Goal: Task Accomplishment & Management: Use online tool/utility

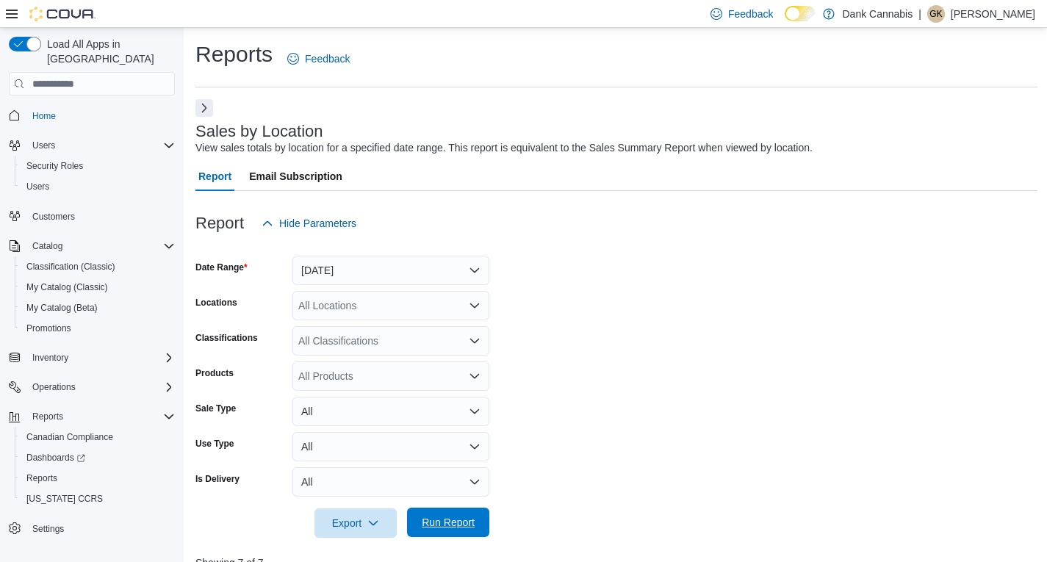
scroll to position [473, 0]
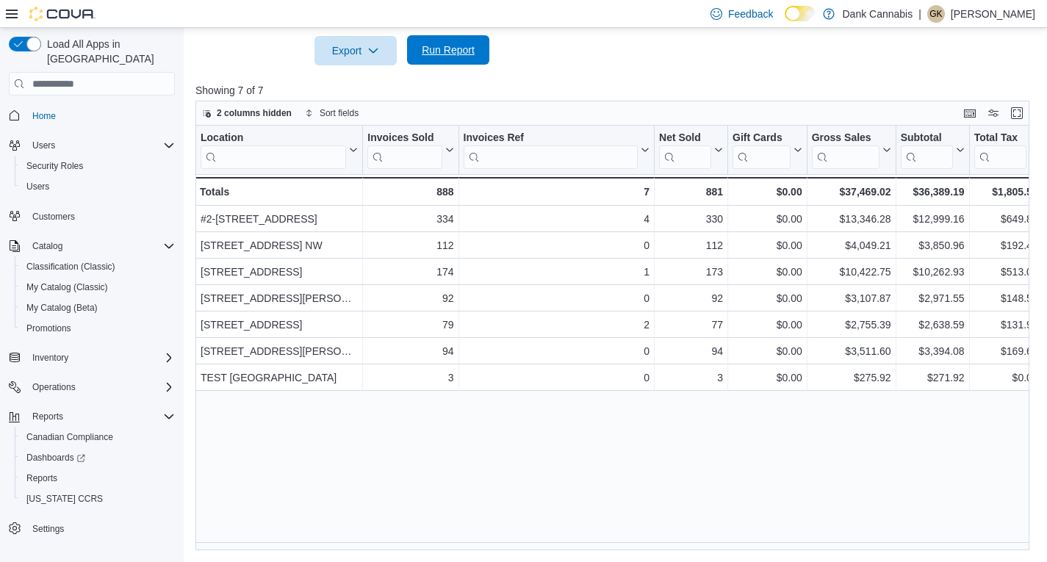
click at [456, 52] on span "Run Report" at bounding box center [448, 50] width 53 height 15
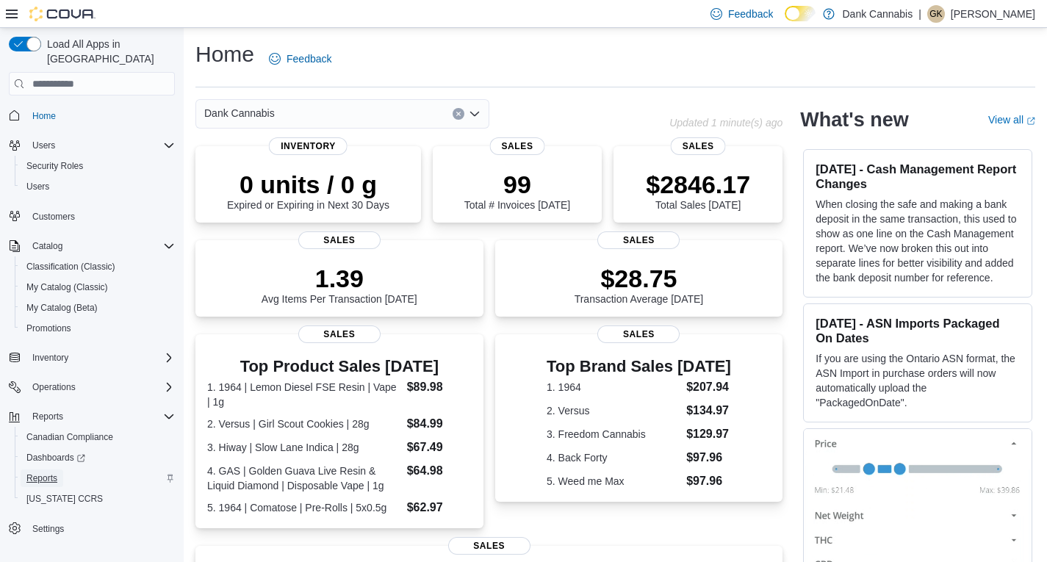
click at [47, 473] on span "Reports" at bounding box center [41, 479] width 31 height 12
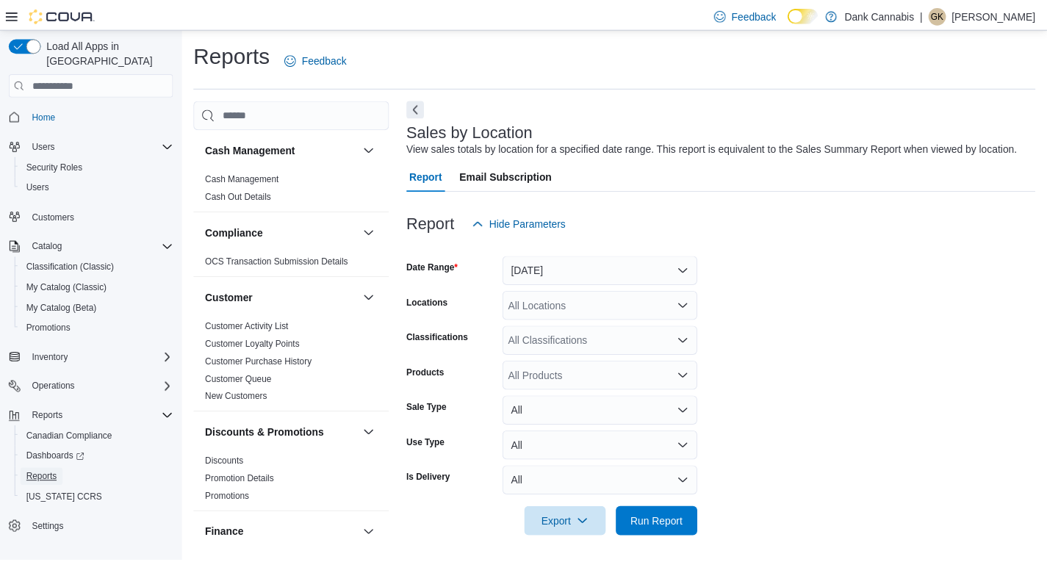
scroll to position [5, 0]
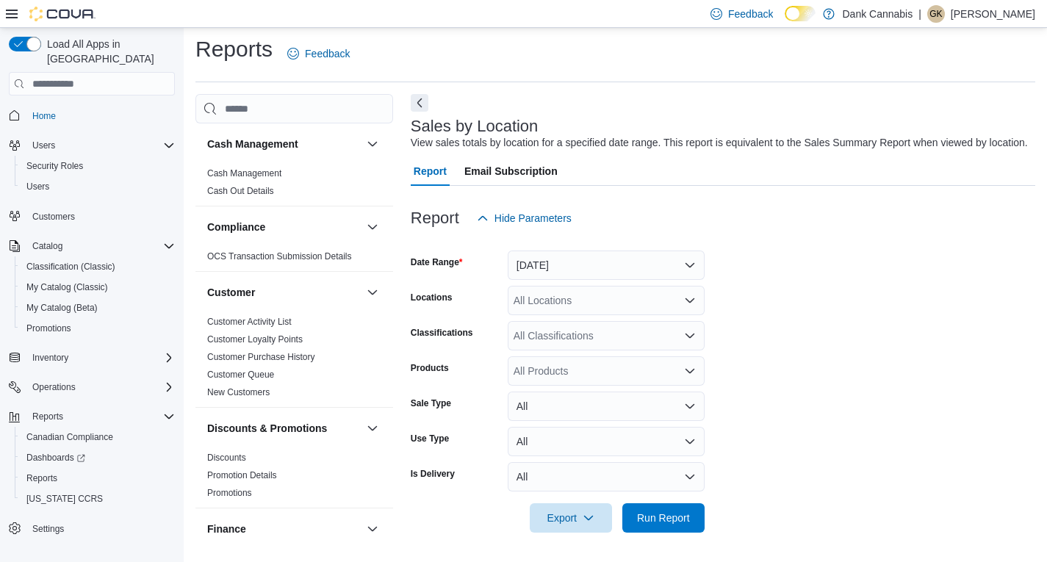
click at [420, 101] on button "Next" at bounding box center [420, 103] width 18 height 18
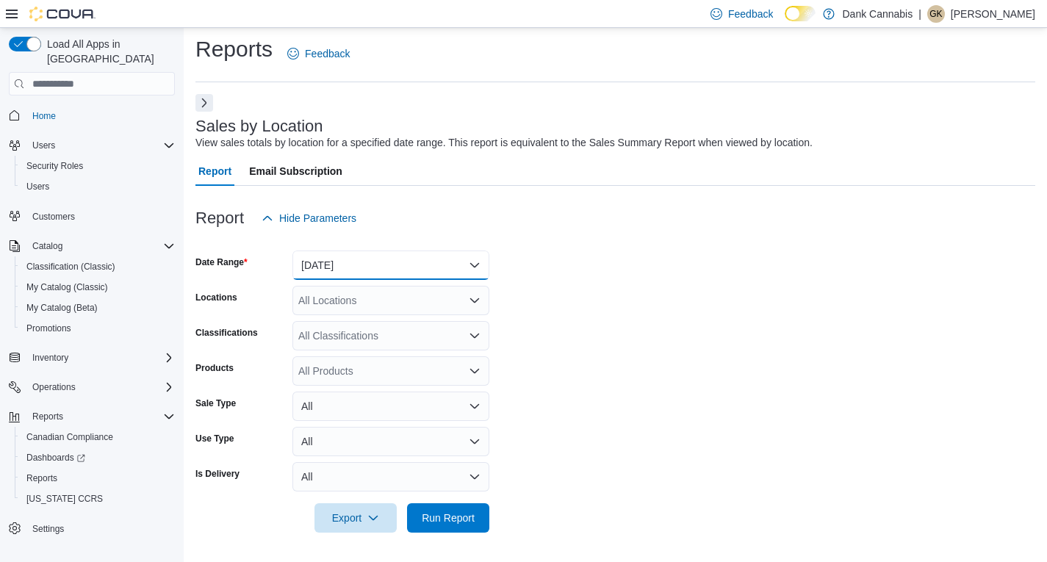
click at [351, 254] on button "Yesterday" at bounding box center [390, 265] width 197 height 29
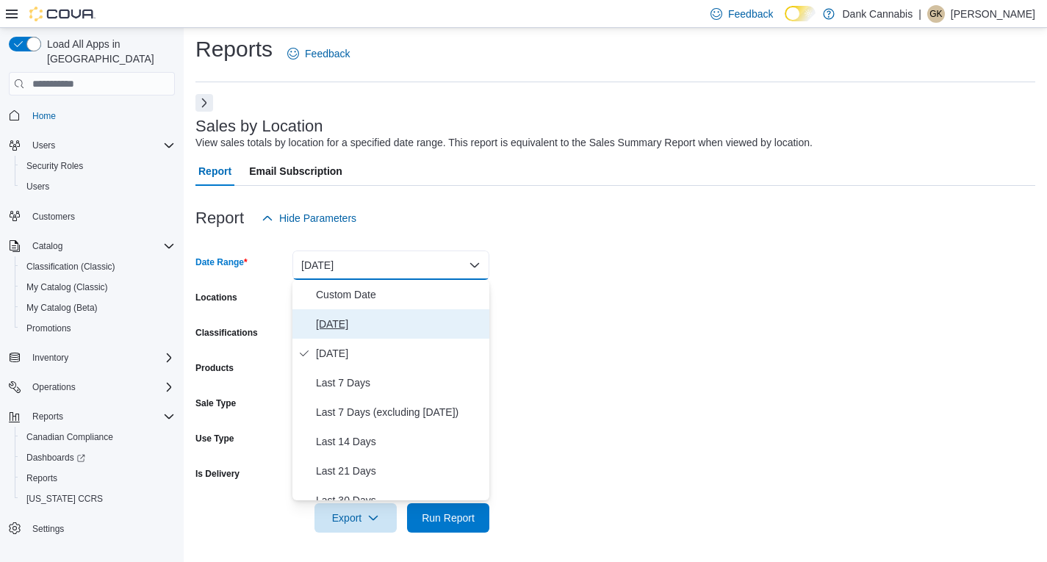
click at [323, 323] on span "[DATE]" at bounding box center [400, 324] width 168 height 18
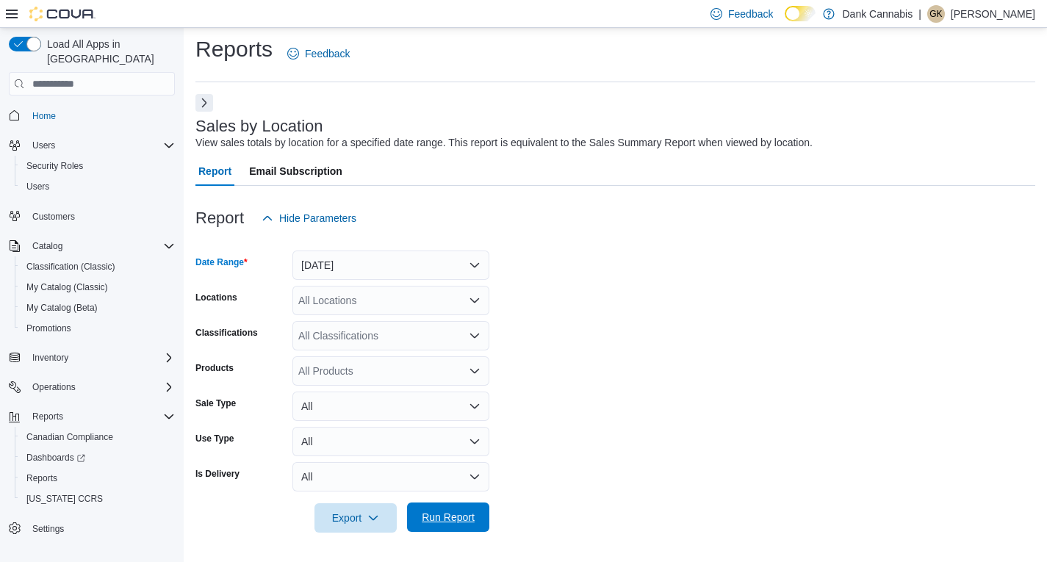
click at [448, 517] on span "Run Report" at bounding box center [448, 517] width 53 height 15
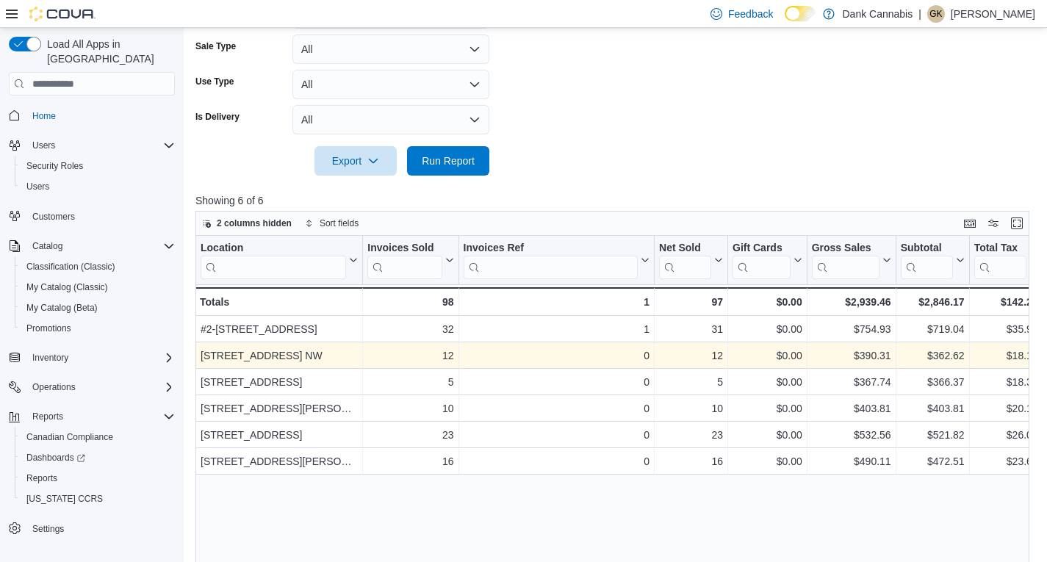
scroll to position [373, 0]
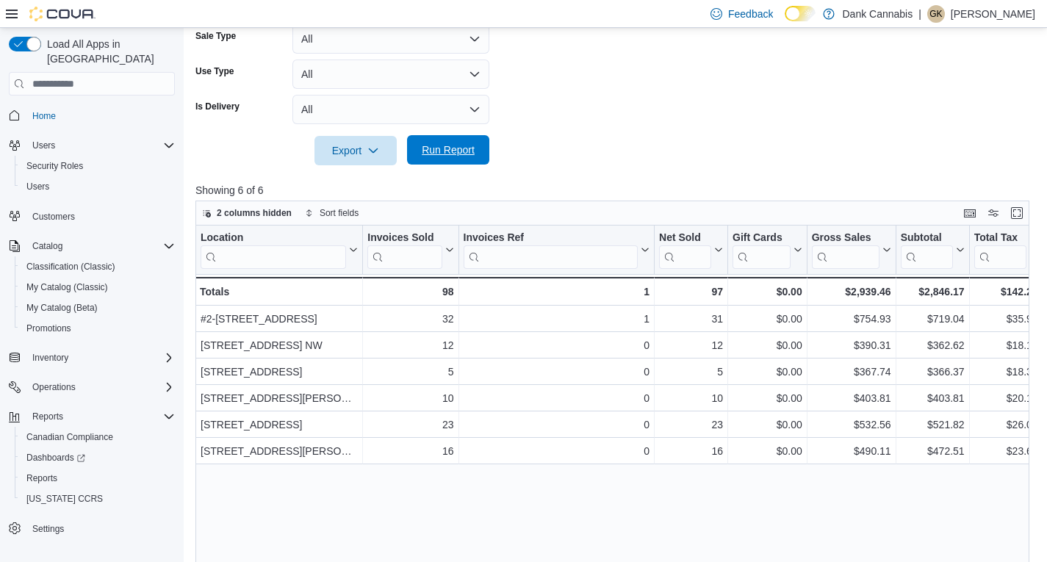
click at [463, 148] on span "Run Report" at bounding box center [448, 150] width 53 height 15
click at [439, 146] on span "Run Report" at bounding box center [448, 150] width 53 height 15
click at [458, 146] on span "Run Report" at bounding box center [448, 150] width 53 height 15
click at [468, 145] on span "Run Report" at bounding box center [448, 150] width 53 height 15
click at [470, 154] on span "Run Report" at bounding box center [448, 150] width 53 height 15
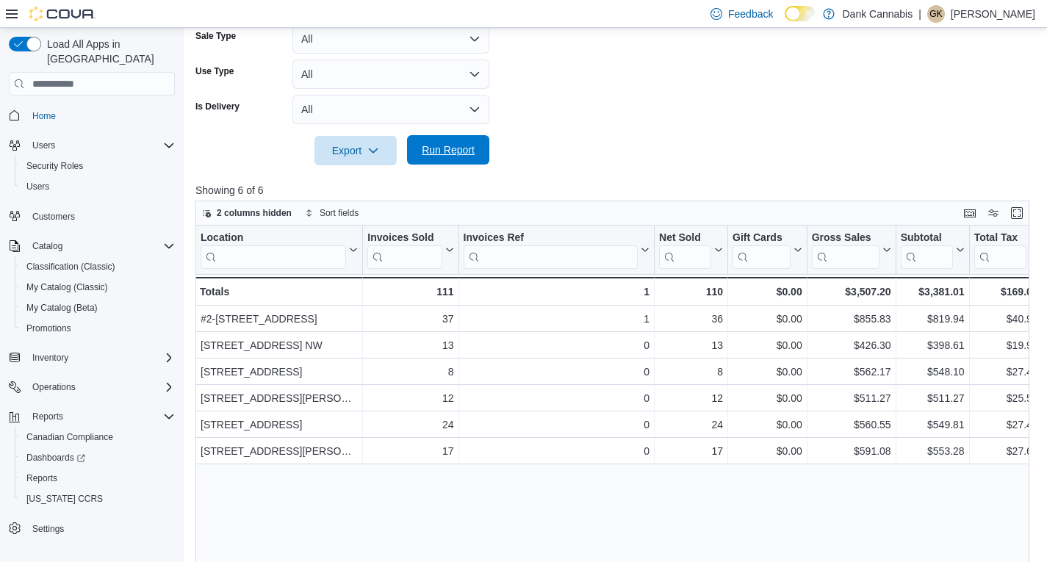
click at [435, 146] on span "Run Report" at bounding box center [448, 150] width 53 height 15
click at [445, 140] on span "Run Report" at bounding box center [448, 149] width 65 height 29
click at [425, 147] on span "Run Report" at bounding box center [448, 150] width 53 height 15
click at [442, 153] on span "Run Report" at bounding box center [448, 150] width 53 height 15
click at [473, 157] on span "Run Report" at bounding box center [448, 149] width 65 height 29
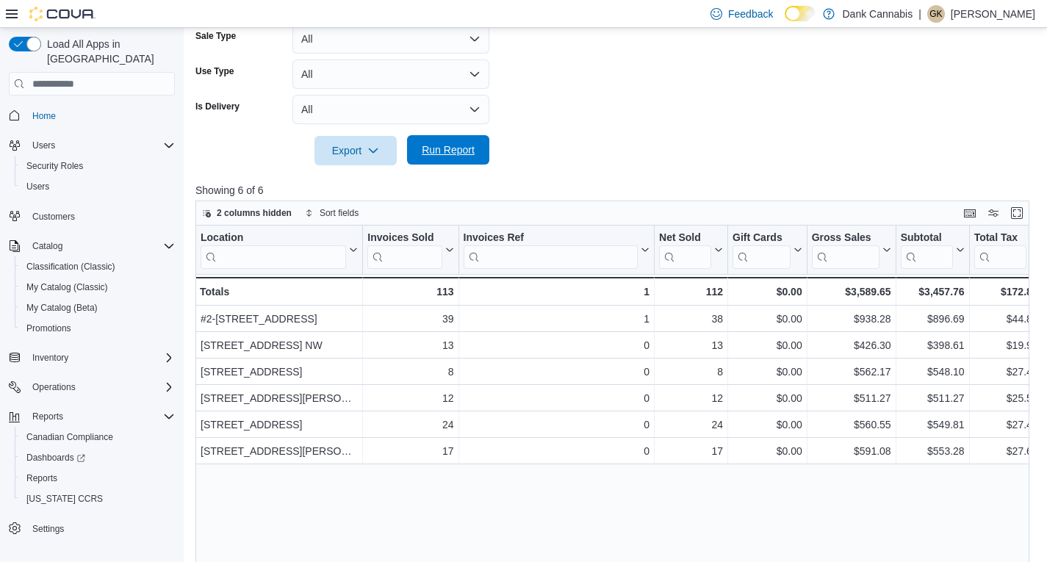
click at [482, 146] on button "Run Report" at bounding box center [448, 149] width 82 height 29
click at [451, 155] on span "Run Report" at bounding box center [448, 150] width 53 height 15
click at [458, 163] on span "Run Report" at bounding box center [448, 149] width 65 height 29
click at [457, 139] on span "Run Report" at bounding box center [448, 149] width 65 height 29
click at [445, 157] on span "Run Report" at bounding box center [448, 150] width 53 height 15
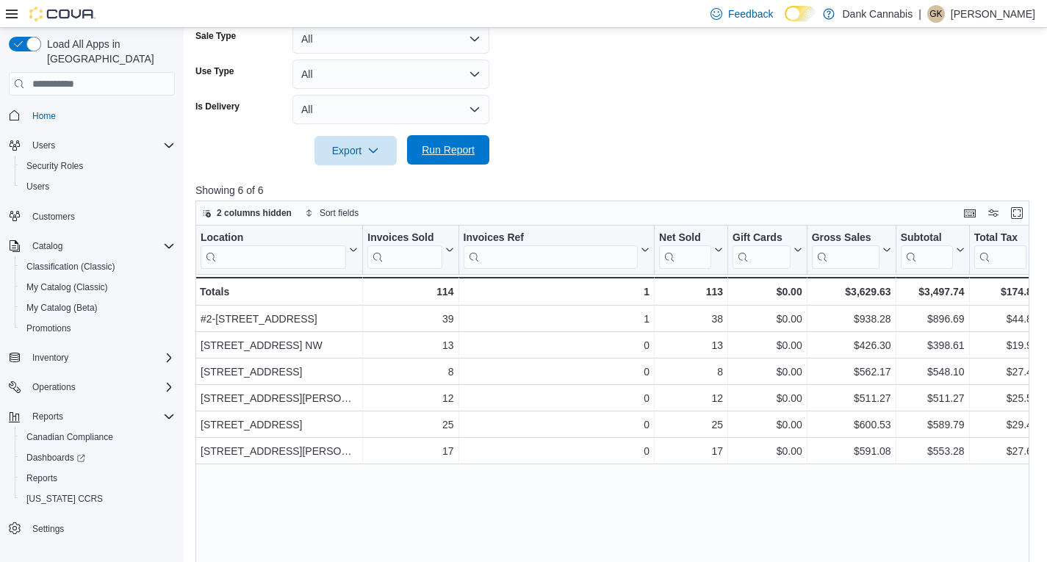
click at [473, 151] on span "Run Report" at bounding box center [448, 150] width 53 height 15
click at [453, 144] on span "Run Report" at bounding box center [448, 150] width 53 height 15
click at [445, 150] on span "Run Report" at bounding box center [448, 150] width 53 height 15
click at [453, 146] on span "Run Report" at bounding box center [448, 150] width 53 height 15
click at [442, 146] on span "Run Report" at bounding box center [448, 150] width 53 height 15
